Goal: Task Accomplishment & Management: Manage account settings

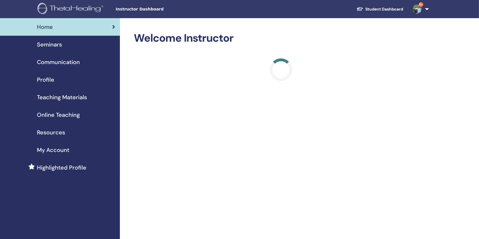
click at [66, 39] on link "Seminars" at bounding box center [60, 45] width 120 height 18
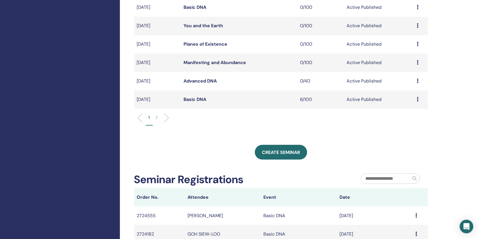
scroll to position [189, 0]
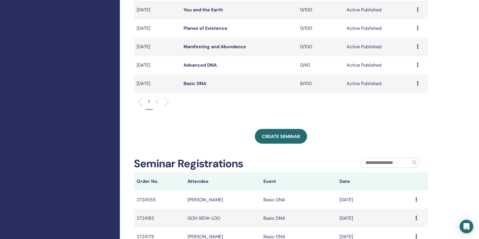
click at [198, 81] on link "Basic DNA" at bounding box center [194, 84] width 23 height 6
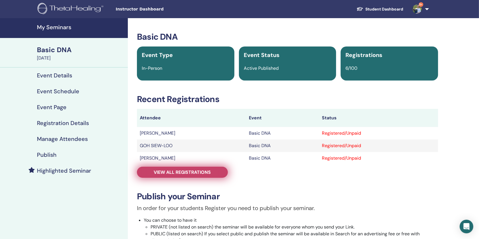
click at [212, 171] on link "View all registrations" at bounding box center [182, 172] width 91 height 11
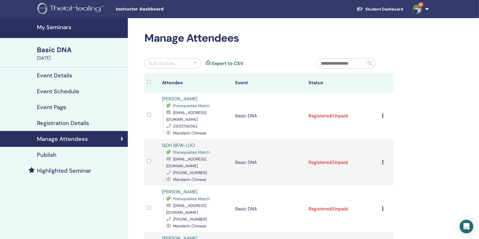
click at [382, 114] on icon at bounding box center [383, 116] width 2 height 5
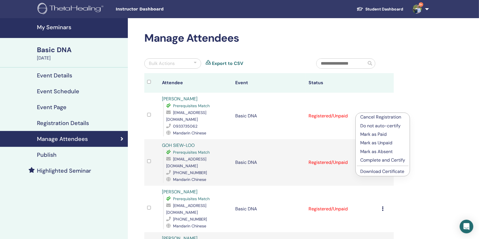
click at [372, 171] on link "Download Certificate" at bounding box center [382, 172] width 44 height 6
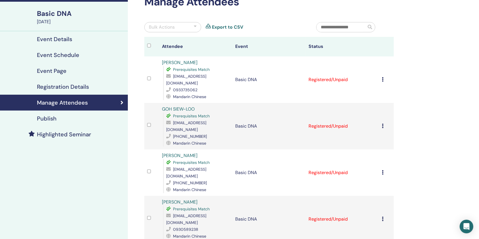
scroll to position [38, 0]
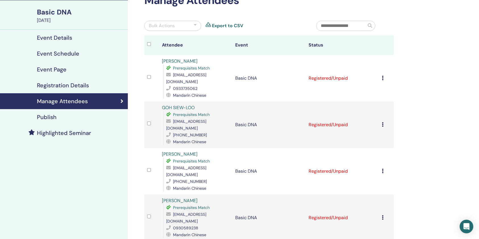
click at [382, 122] on icon at bounding box center [383, 124] width 2 height 5
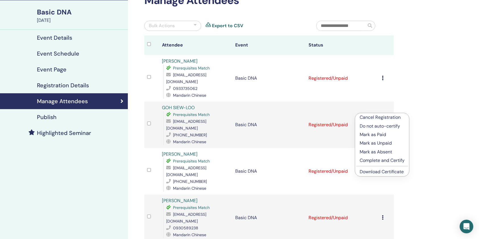
click at [376, 173] on link "Download Certificate" at bounding box center [381, 172] width 44 height 6
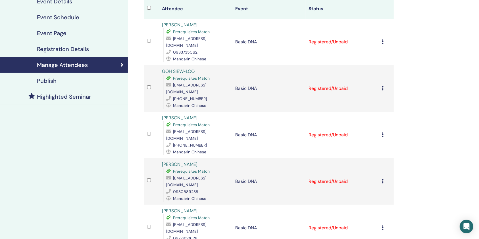
scroll to position [76, 0]
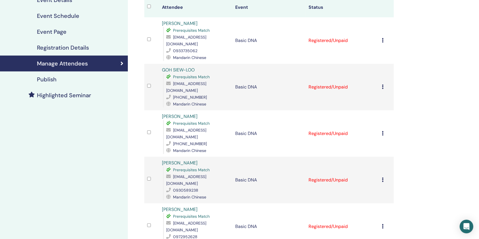
click at [383, 131] on icon at bounding box center [383, 133] width 2 height 5
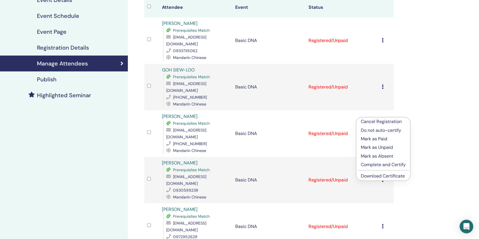
click at [382, 176] on link "Download Certificate" at bounding box center [383, 176] width 44 height 6
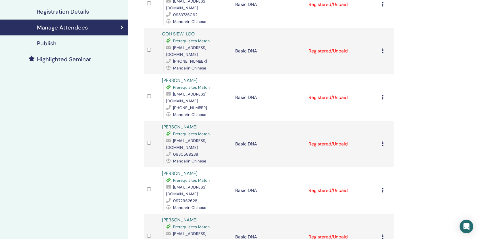
scroll to position [114, 0]
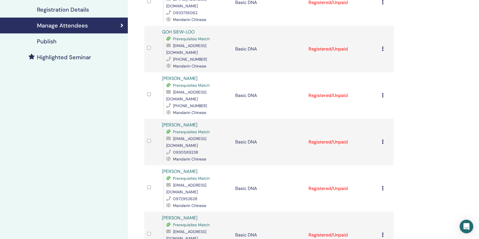
click at [383, 140] on icon at bounding box center [383, 142] width 2 height 5
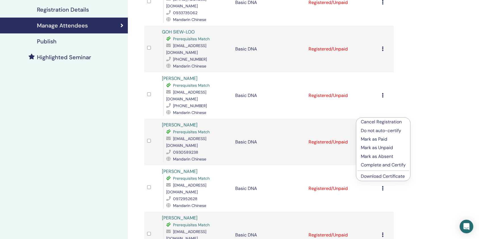
click at [380, 175] on link "Download Certificate" at bounding box center [383, 176] width 44 height 6
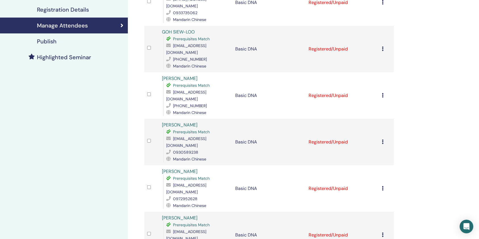
click at [384, 185] on div "Cancel Registration Do not auto-certify Mark as Paid Mark as Unpaid Mark as Abs…" at bounding box center [386, 188] width 9 height 7
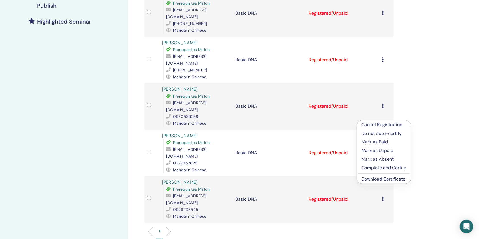
scroll to position [151, 0]
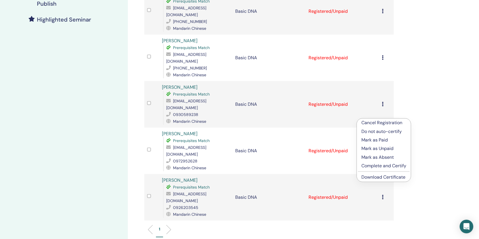
click at [384, 177] on link "Download Certificate" at bounding box center [383, 177] width 44 height 6
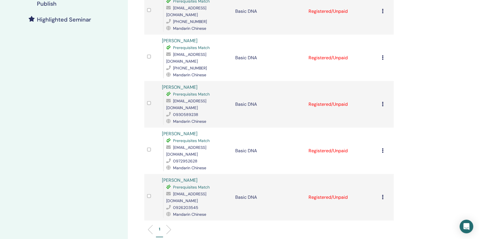
click at [382, 195] on icon at bounding box center [383, 197] width 2 height 5
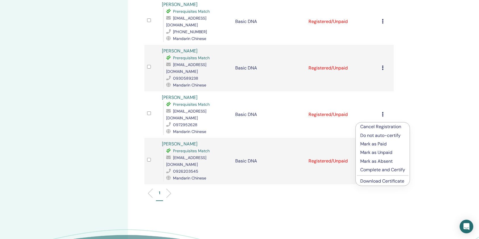
scroll to position [189, 0]
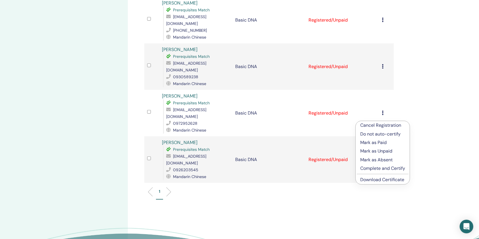
click at [383, 178] on link "Download Certificate" at bounding box center [382, 180] width 44 height 6
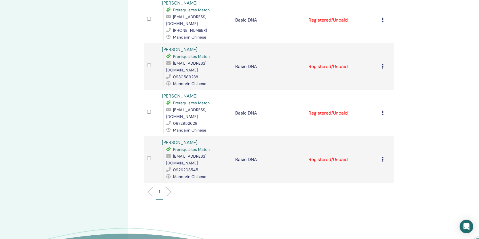
click at [336, 175] on div "Manage Attendees Bulk Actions Export to CSV Attendee Event Status YU-HSIANG LI …" at bounding box center [287, 57] width 319 height 456
click at [99, 144] on div "My Seminars Basic DNA September 05, 2025 Event Details Event Schedule Event Pag…" at bounding box center [64, 57] width 128 height 456
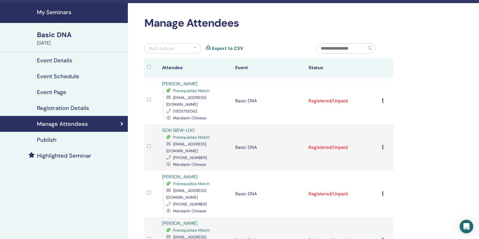
scroll to position [0, 0]
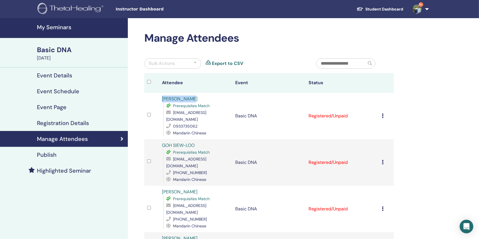
drag, startPoint x: 160, startPoint y: 97, endPoint x: 196, endPoint y: 98, distance: 36.6
click at [196, 98] on td "YU-HSIANG LI Prerequisites Match purist7599@gmail.com 0933735062 Mandarin Chine…" at bounding box center [195, 116] width 73 height 47
copy link "[PERSON_NAME]"
drag, startPoint x: 158, startPoint y: 137, endPoint x: 207, endPoint y: 136, distance: 48.3
click at [207, 139] on tr "GOH SIEW-LOO Prerequisites Match chwanin@hotmail.com.tw +886915238337 Mandarin …" at bounding box center [268, 162] width 249 height 47
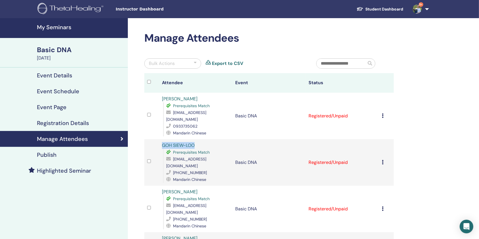
copy tr "GOH SIEW-LOO"
drag, startPoint x: 160, startPoint y: 178, endPoint x: 193, endPoint y: 179, distance: 33.5
click at [193, 186] on td "Wu Chwanin Prerequisites Match chwanin98@gmail.com +886963771687 Mandarin Chine…" at bounding box center [195, 209] width 73 height 47
copy link "[PERSON_NAME]"
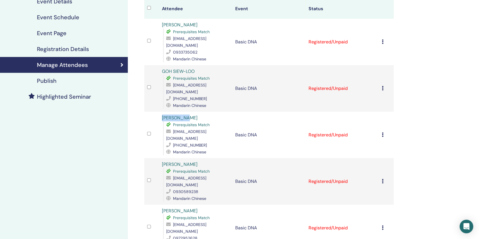
scroll to position [76, 0]
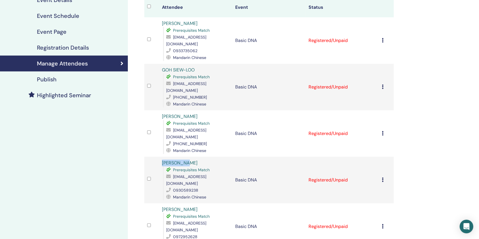
drag, startPoint x: 153, startPoint y: 144, endPoint x: 192, endPoint y: 143, distance: 38.9
click at [192, 157] on tr "YI-FEN LIN Prerequisites Match a0229264@gmail.com 0930589238 Mandarin Chinese B…" at bounding box center [268, 180] width 249 height 47
copy tr "[PERSON_NAME]"
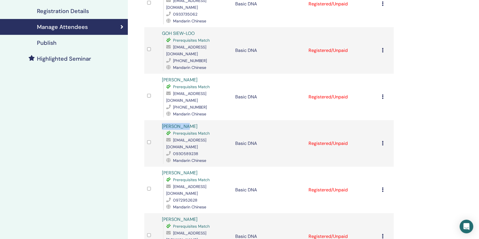
scroll to position [114, 0]
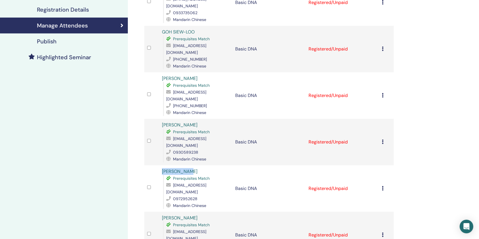
drag, startPoint x: 159, startPoint y: 142, endPoint x: 202, endPoint y: 143, distance: 42.6
click at [202, 166] on td "YI-LING LAI Prerequisites Match lydiauie@gmail.com 0972952628 Mandarin Chinese" at bounding box center [195, 189] width 73 height 47
copy link "[PERSON_NAME]"
drag, startPoint x: 158, startPoint y: 184, endPoint x: 206, endPoint y: 183, distance: 48.3
click at [206, 212] on tr "WEN-HUA TSAI Prerequisites Match girl8068@gmail.com 0926203545 Mandarin Chinese…" at bounding box center [268, 235] width 249 height 47
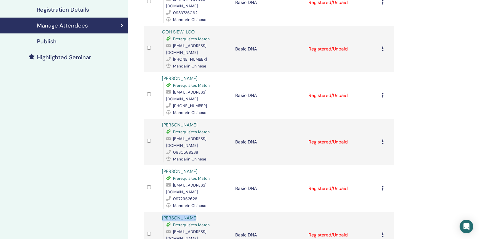
copy tr "[PERSON_NAME]"
